Goal: Navigation & Orientation: Find specific page/section

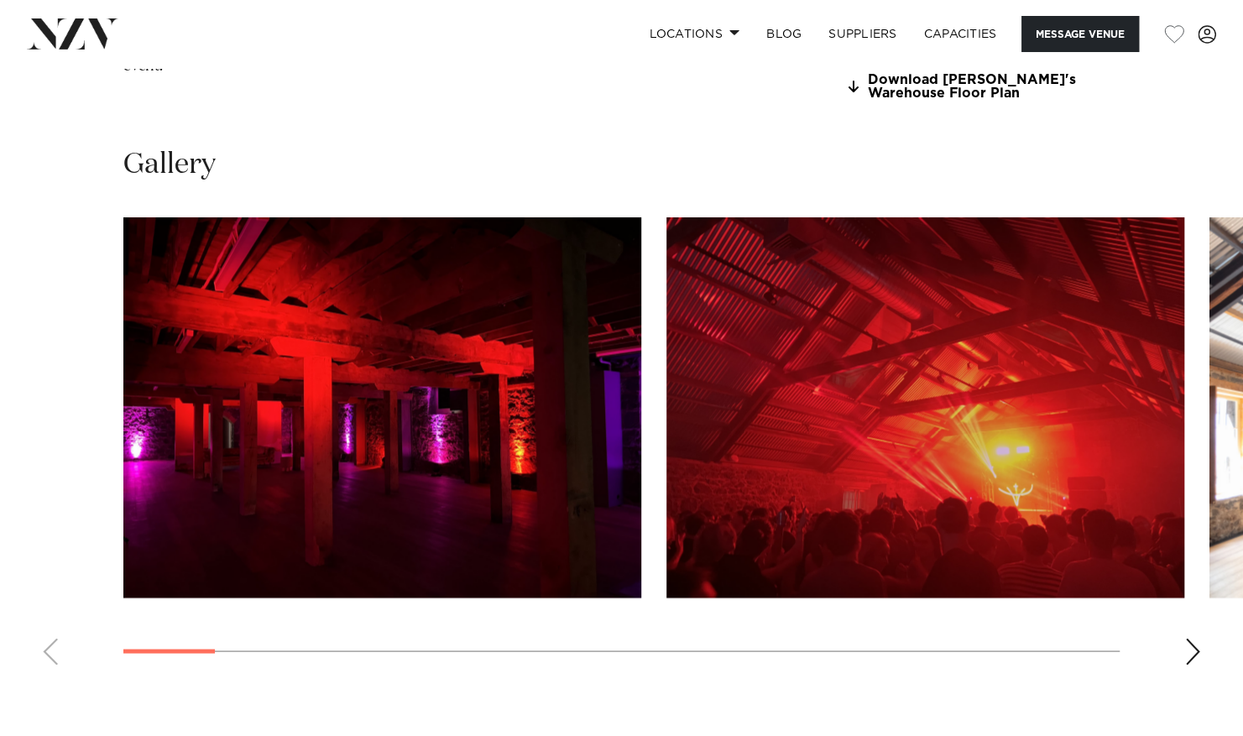
scroll to position [1486, 0]
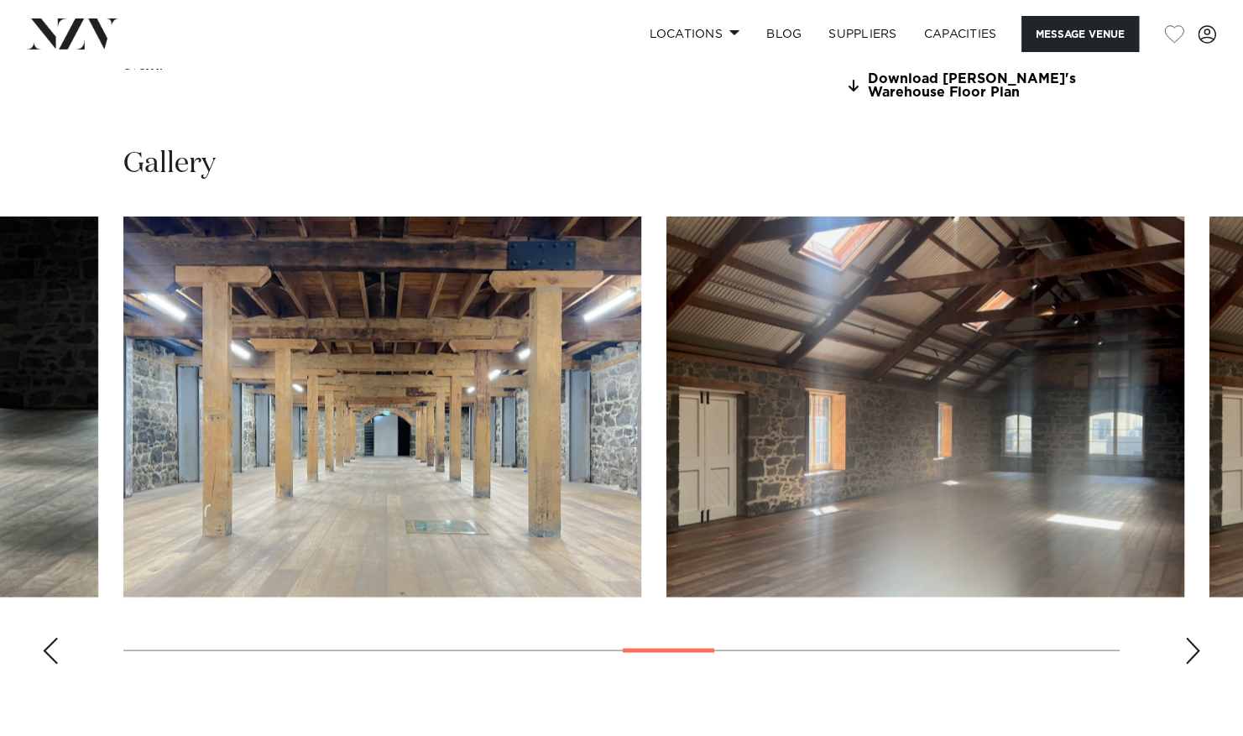
click at [487, 530] on img "11 / 20" at bounding box center [382, 407] width 518 height 380
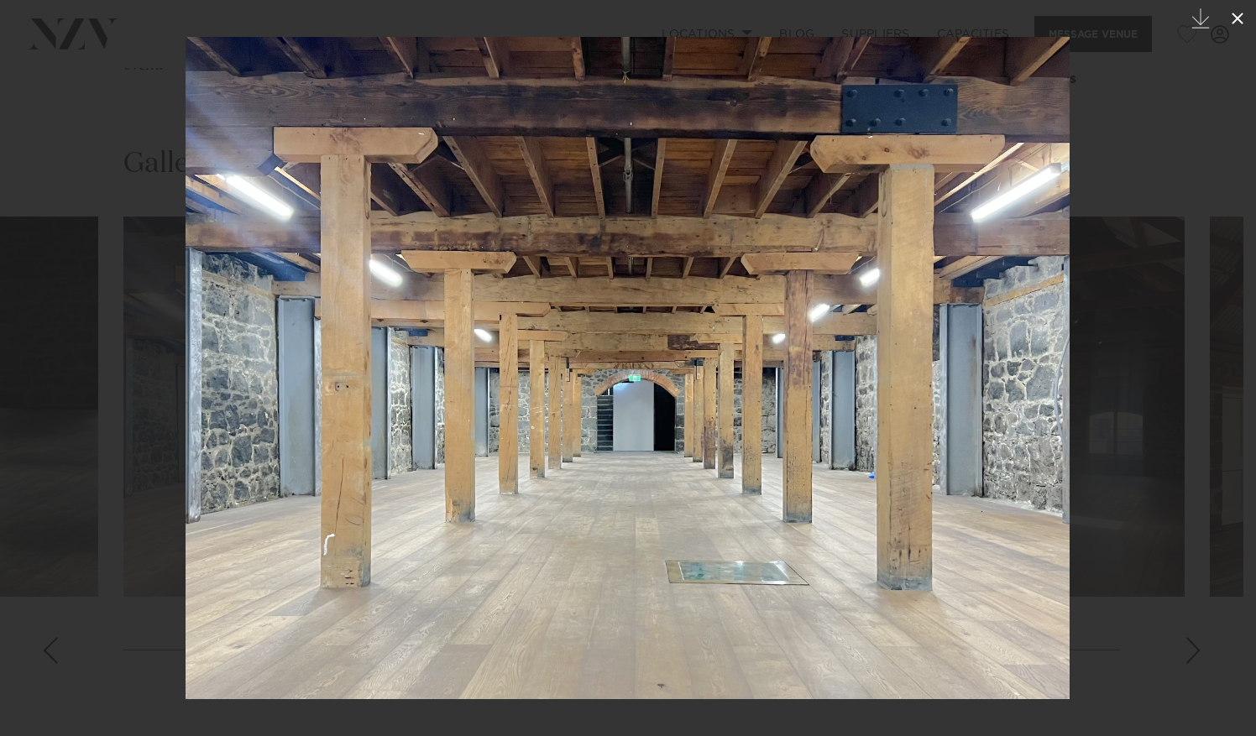
click at [1235, 13] on icon at bounding box center [1237, 18] width 20 height 20
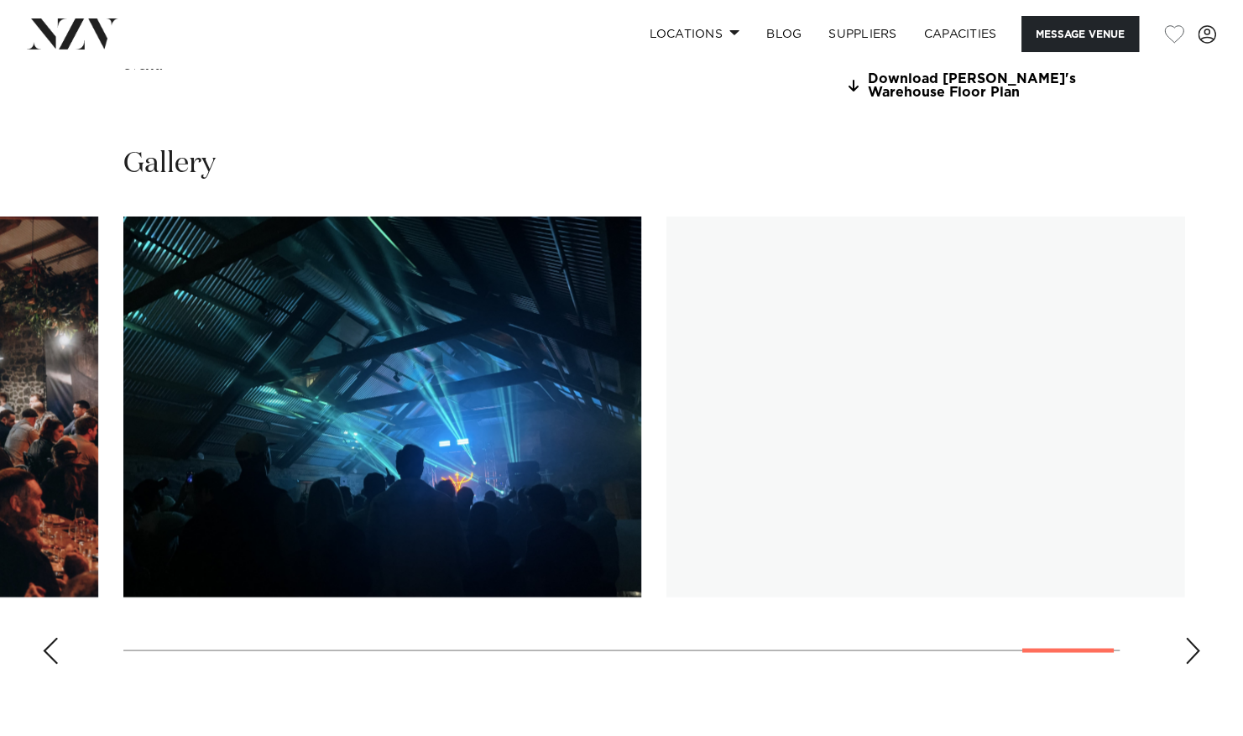
click at [211, 546] on img "19 / 20" at bounding box center [382, 407] width 518 height 380
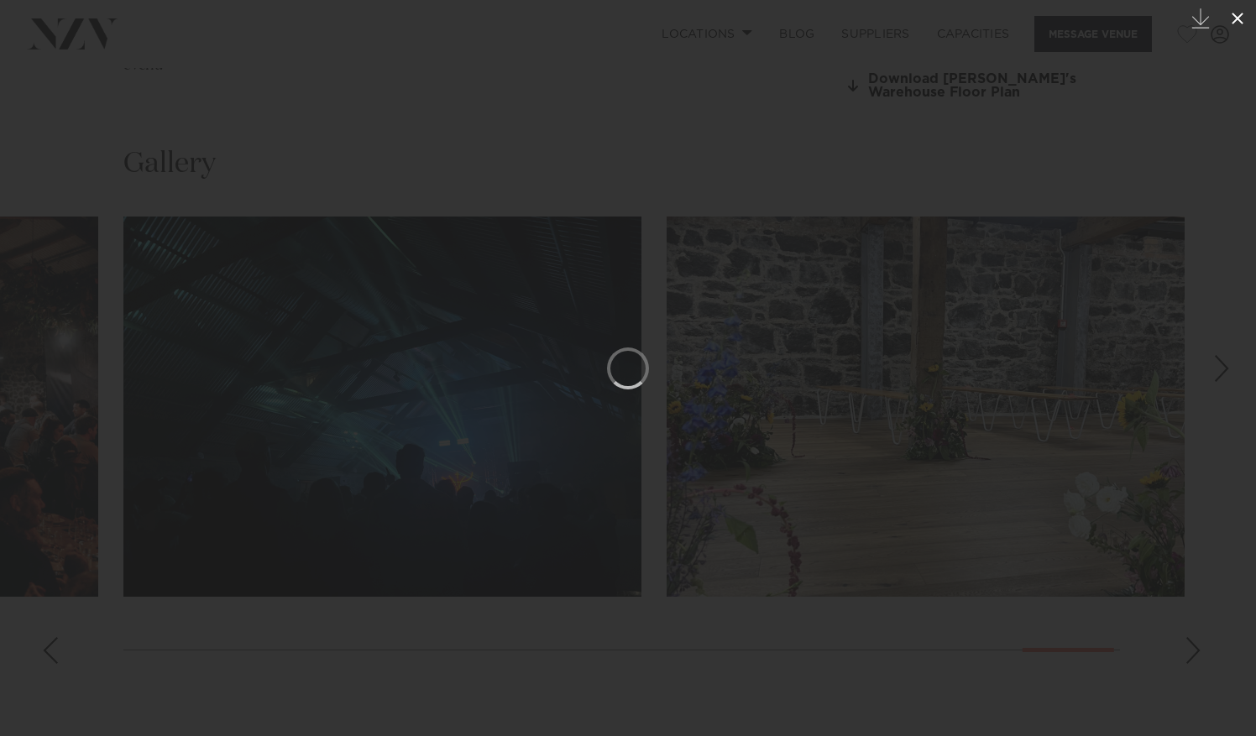
click at [1235, 18] on icon at bounding box center [1237, 18] width 20 height 20
